Goal: Browse casually: Explore the website without a specific task or goal

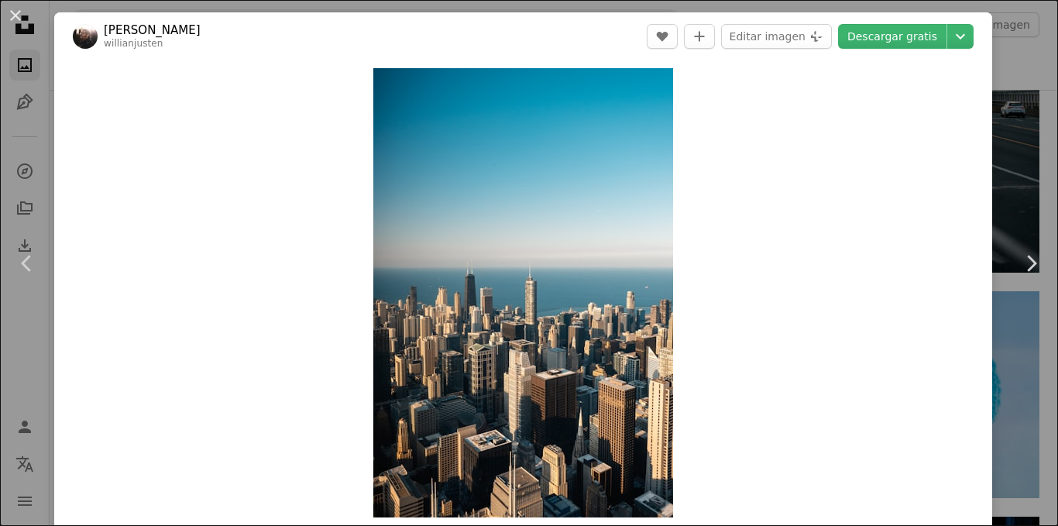
scroll to position [6042, 0]
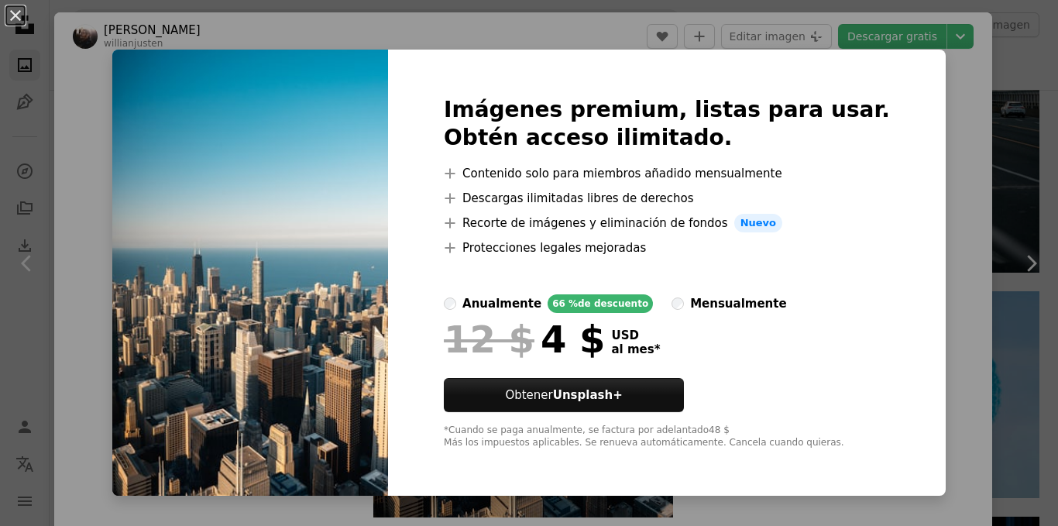
click at [949, 95] on div "An X shape Imágenes premium, listas para usar. Obtén acceso ilimitado. A plus s…" at bounding box center [529, 263] width 1058 height 526
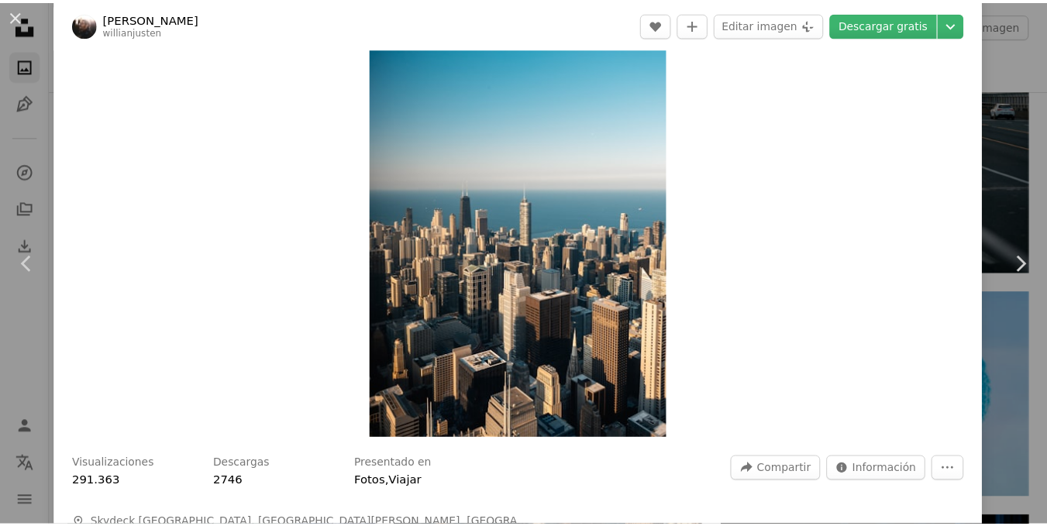
scroll to position [77, 0]
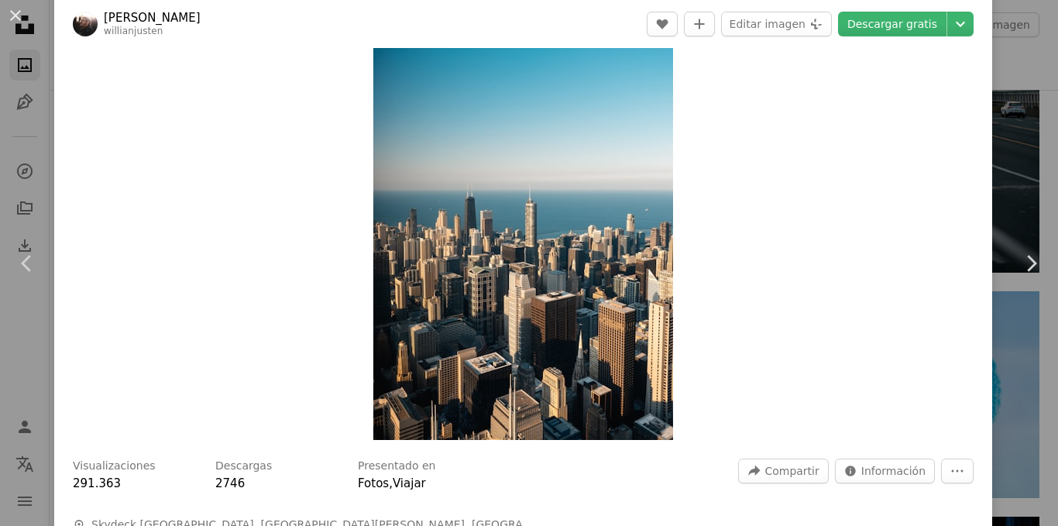
click at [1002, 92] on div "An X shape Chevron left Chevron right [PERSON_NAME] willianjusten A heart A plu…" at bounding box center [529, 263] width 1058 height 526
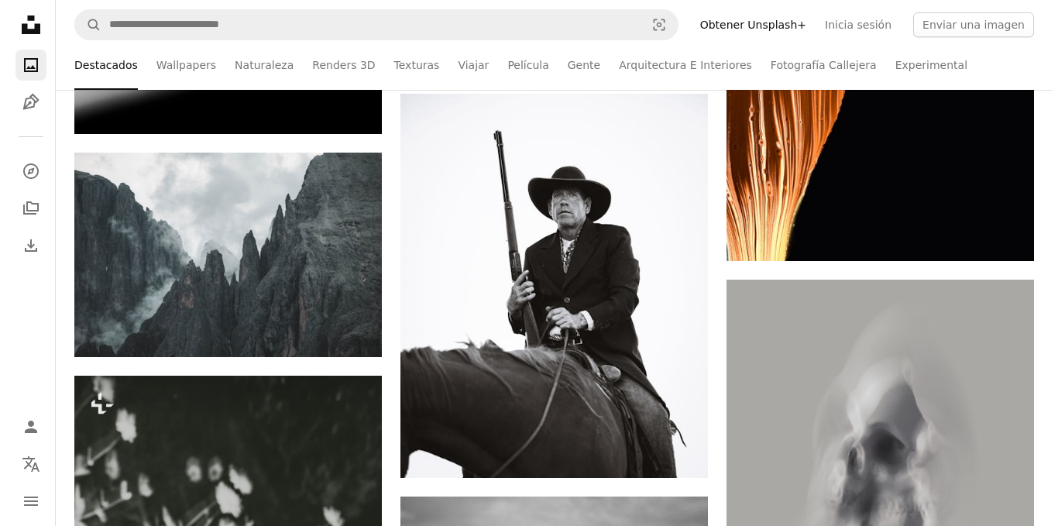
scroll to position [11155, 0]
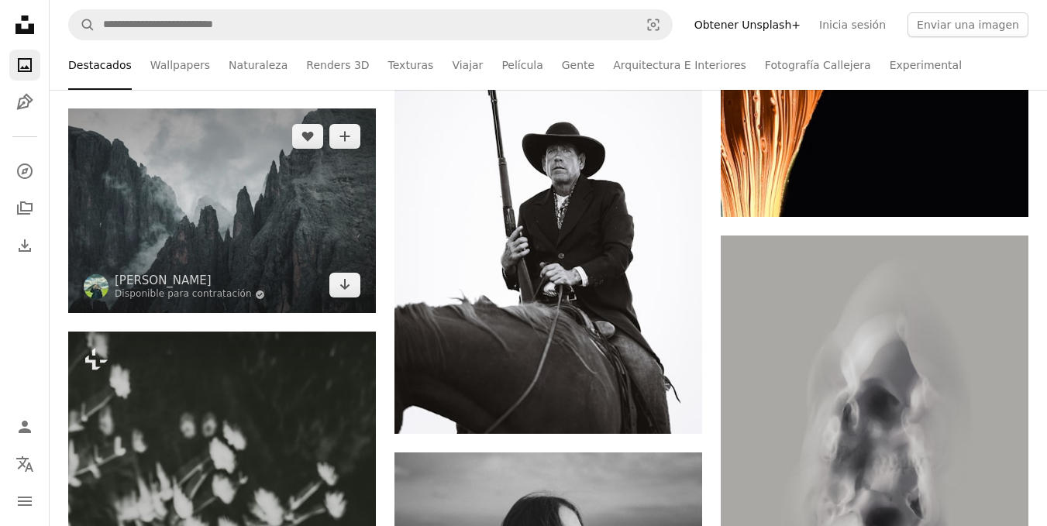
click at [180, 191] on img at bounding box center [222, 210] width 308 height 205
